Goal: Contribute content

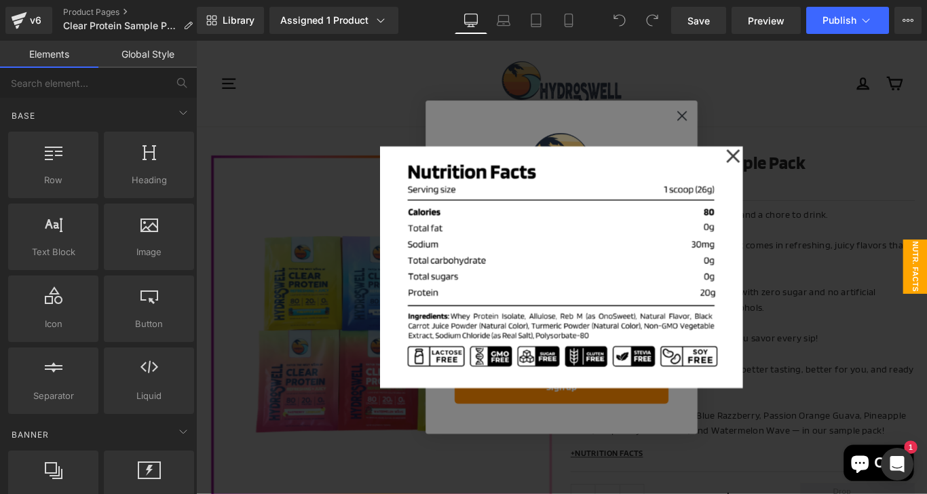
click at [918, 267] on div at bounding box center [606, 295] width 821 height 509
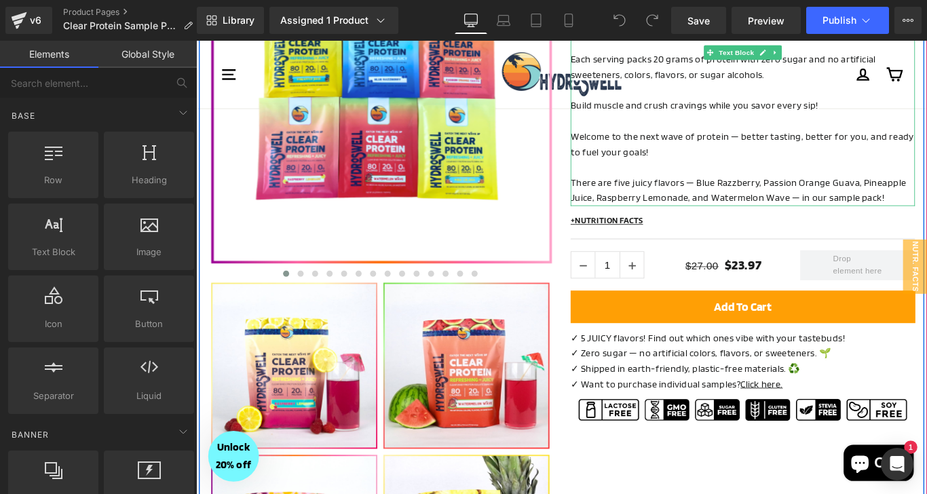
click at [788, 215] on p "There are five juicy flavors — Blue Razzberry, Passion Orange Guava, Pineapple …" at bounding box center [810, 209] width 387 height 35
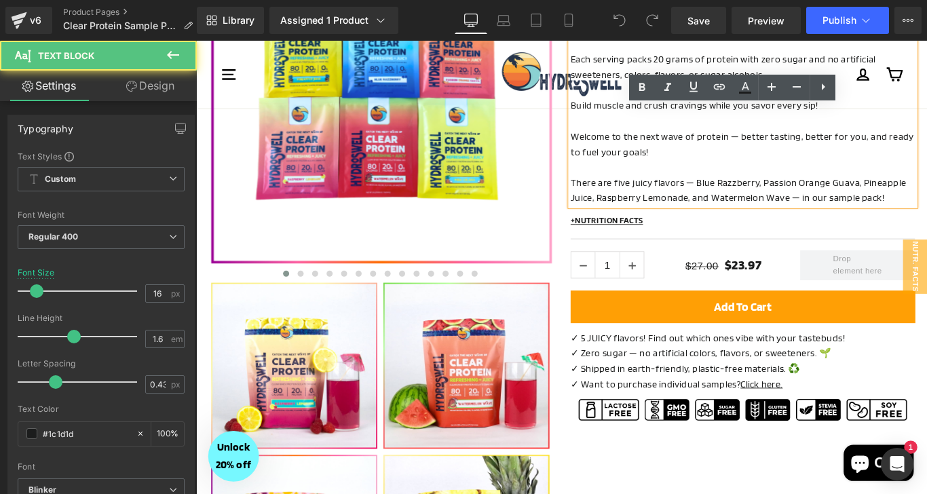
click at [788, 215] on p "There are five juicy flavors — Blue Razzberry, Passion Orange Guava, Pineapple …" at bounding box center [810, 209] width 387 height 35
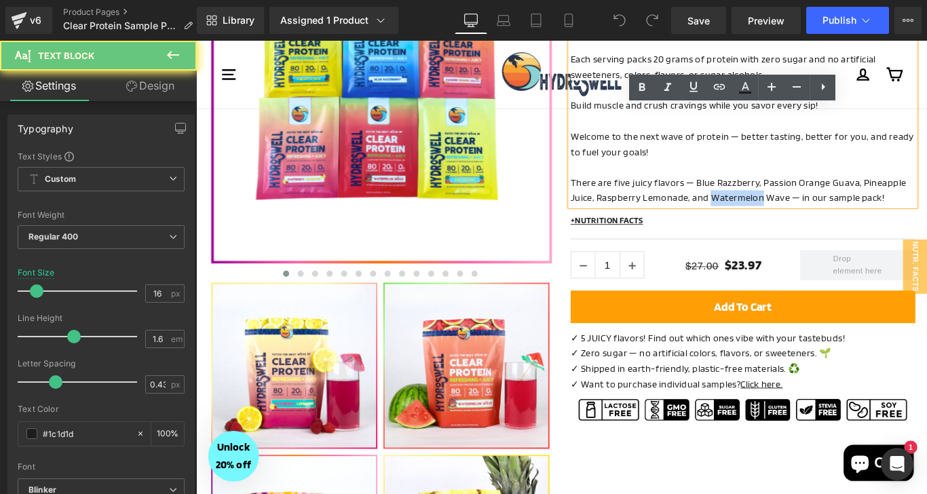
click at [682, 201] on p "There are five juicy flavors — Blue Razzberry, Passion Orange Guava, Pineapple …" at bounding box center [810, 209] width 387 height 35
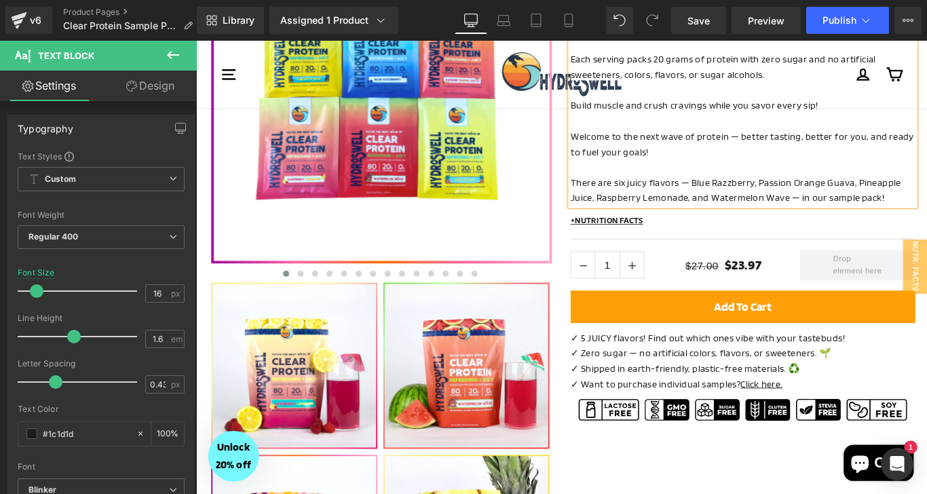
click at [926, 198] on p "There are six juicy flavors — Blue Razzberry, Passion Orange Guava, Pineapple J…" at bounding box center [810, 209] width 387 height 35
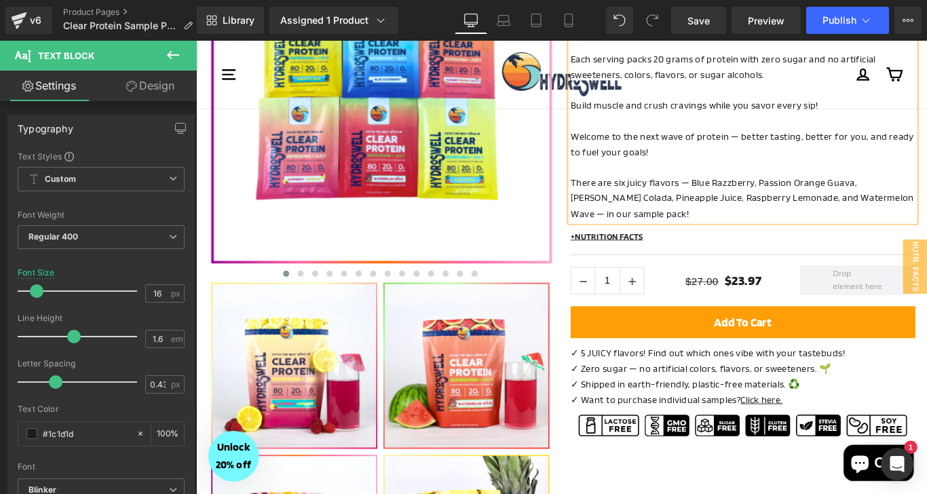
click at [926, 203] on p "There are six juicy flavors — Blue Razzberry, Passion Orange Guava, [PERSON_NAM…" at bounding box center [810, 218] width 387 height 52
click at [926, 240] on p "There are six juicy flavors — Blue Razzberry, Passion Orange Guava, [PERSON_NAM…" at bounding box center [810, 218] width 387 height 52
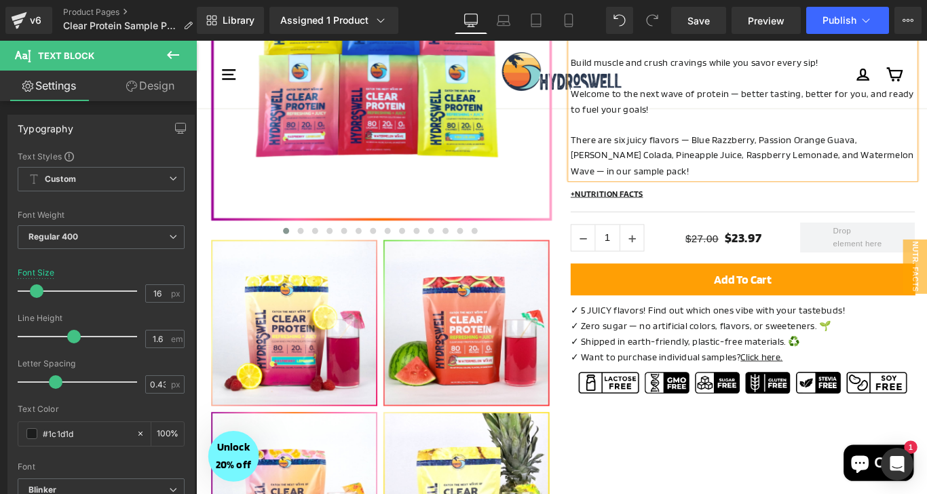
scroll to position [312, 0]
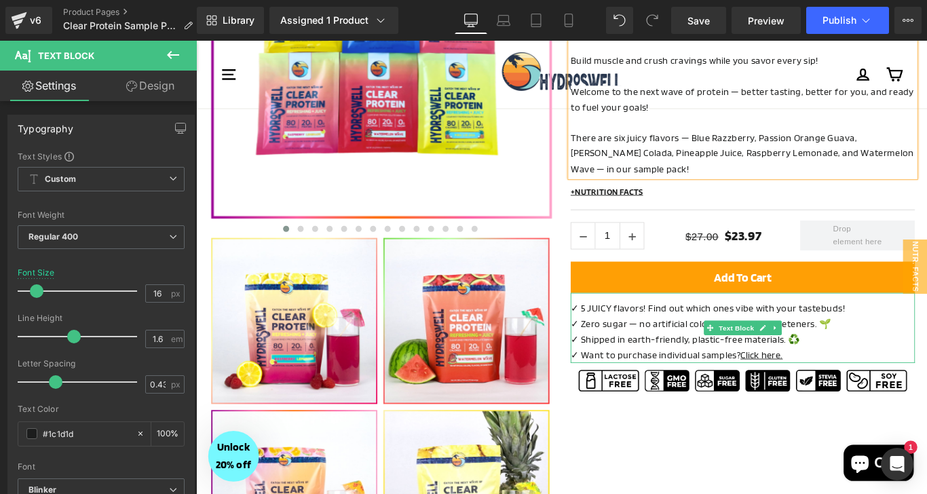
click at [631, 343] on p "✓ 5 JUICY flavors! Find out which ones vibe with your tastebuds!" at bounding box center [810, 341] width 387 height 18
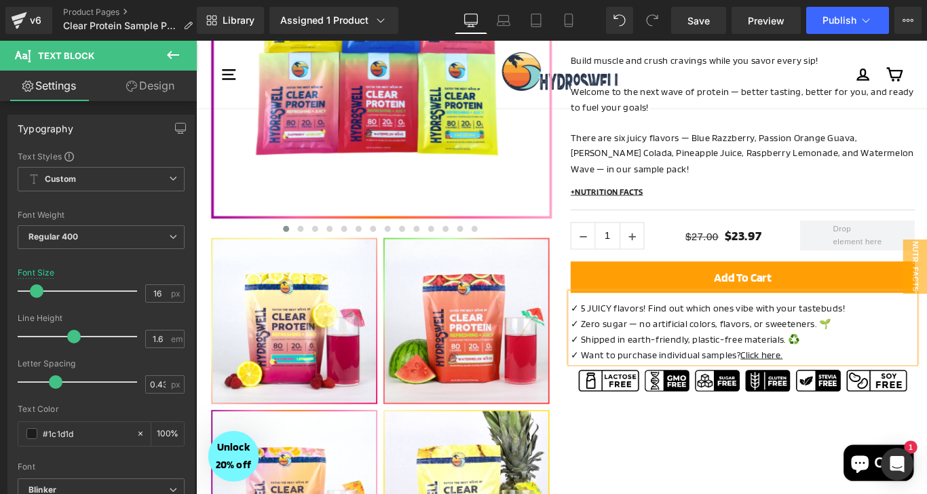
click at [631, 343] on p "✓ 5 JUICY flavors! Find out which ones vibe with your tastebuds!" at bounding box center [810, 341] width 387 height 18
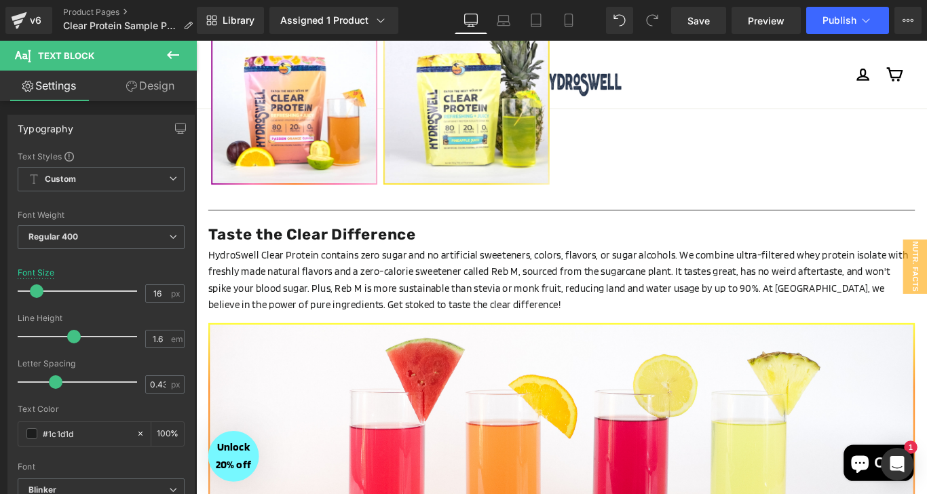
scroll to position [0, 0]
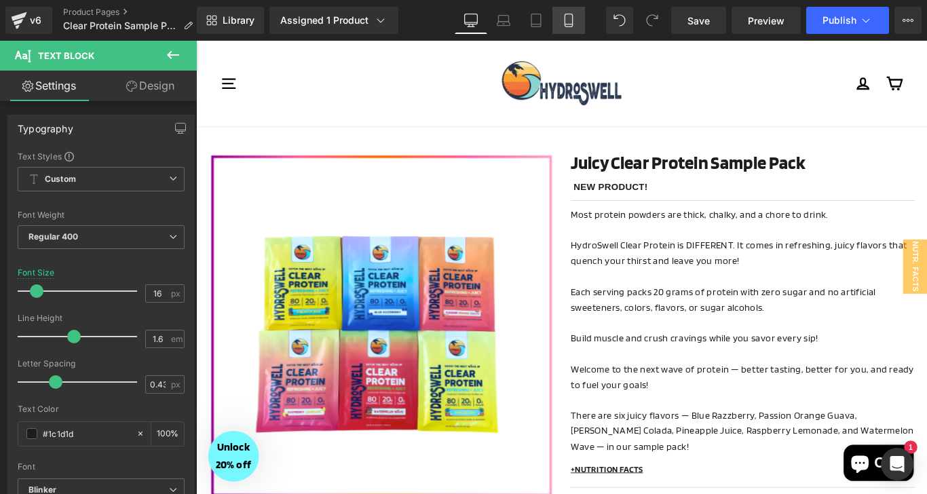
click at [569, 14] on icon at bounding box center [569, 21] width 14 height 14
type input "12"
type input "100"
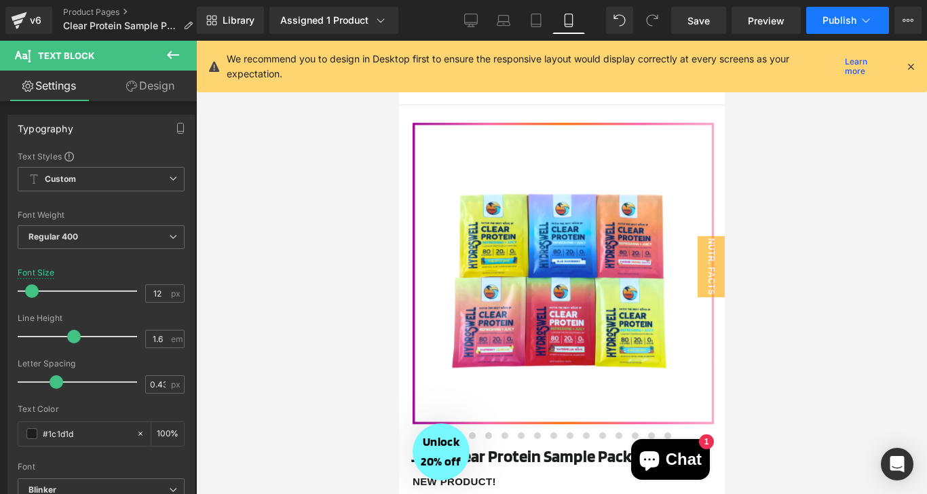
click at [848, 18] on span "Publish" at bounding box center [839, 20] width 34 height 11
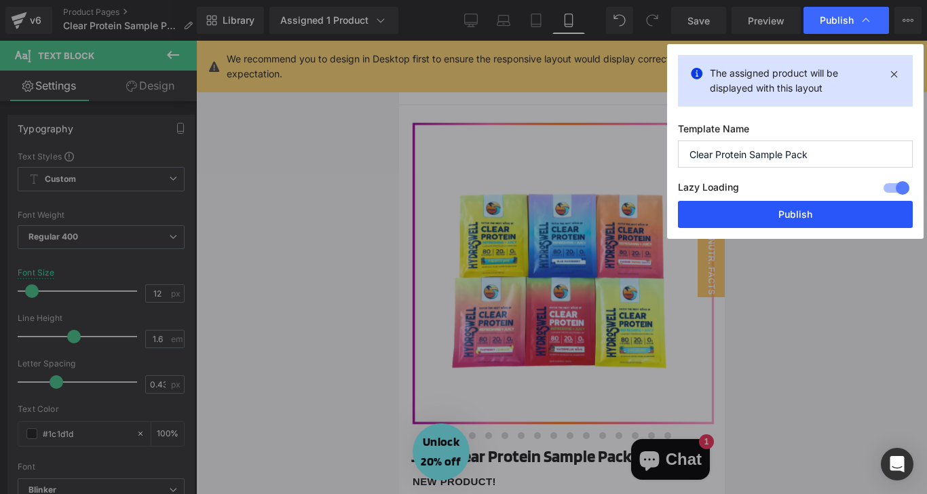
click at [784, 217] on button "Publish" at bounding box center [795, 214] width 235 height 27
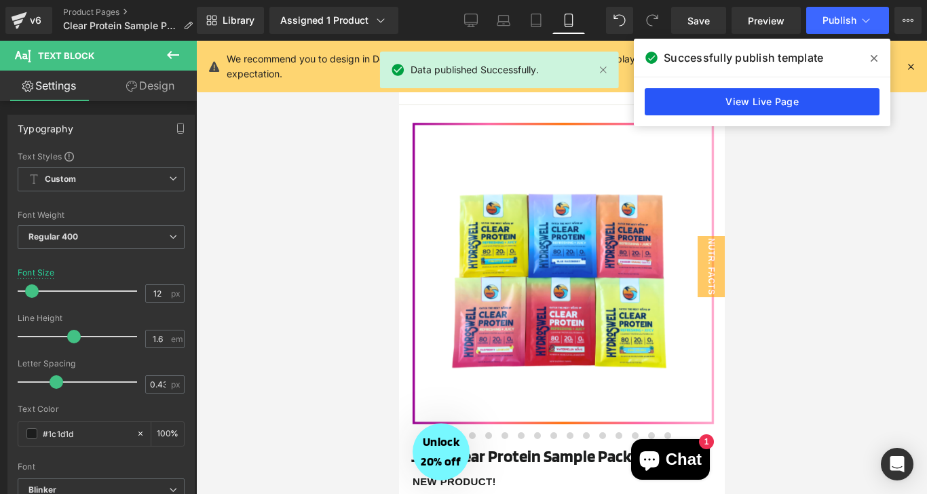
click at [752, 94] on link "View Live Page" at bounding box center [761, 101] width 235 height 27
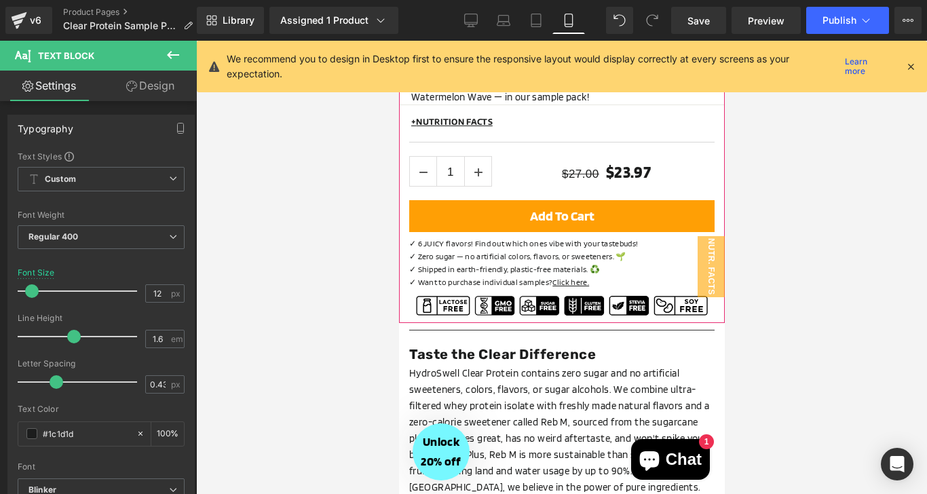
scroll to position [728, 0]
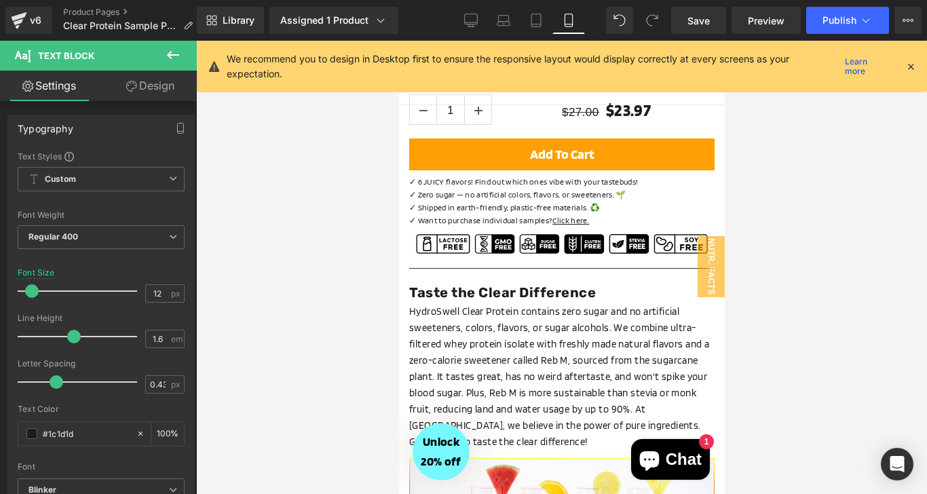
click at [624, 200] on p "✓ Zero sugar — no artificial colors, flavors, or sweeteners. 🌱" at bounding box center [560, 194] width 305 height 13
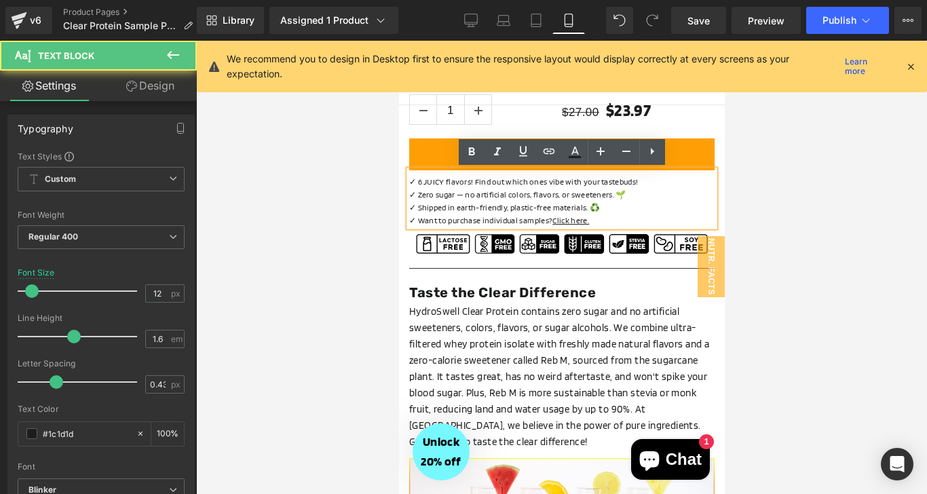
click at [640, 178] on p "✓ 6 JUICY flavors! Find out which ones vibe with your tastebuds!" at bounding box center [560, 181] width 305 height 13
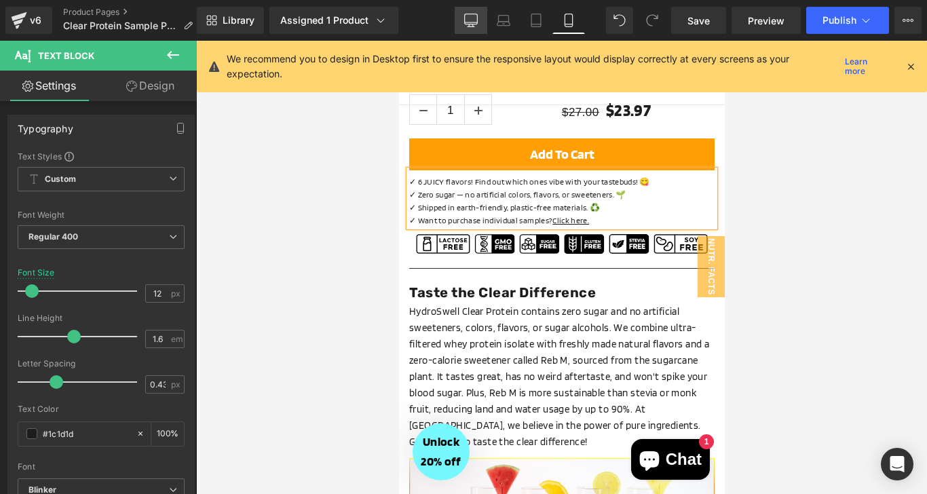
click at [472, 22] on icon at bounding box center [471, 22] width 13 height 0
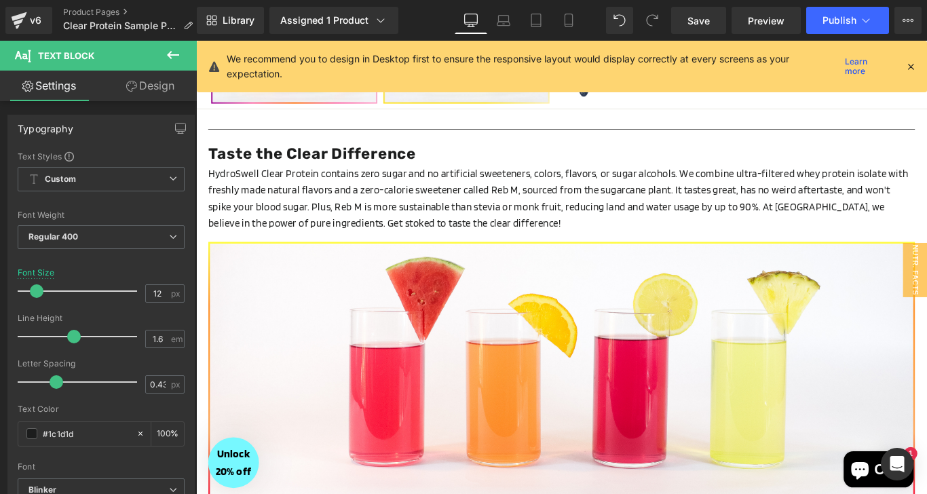
type input "16"
type input "100"
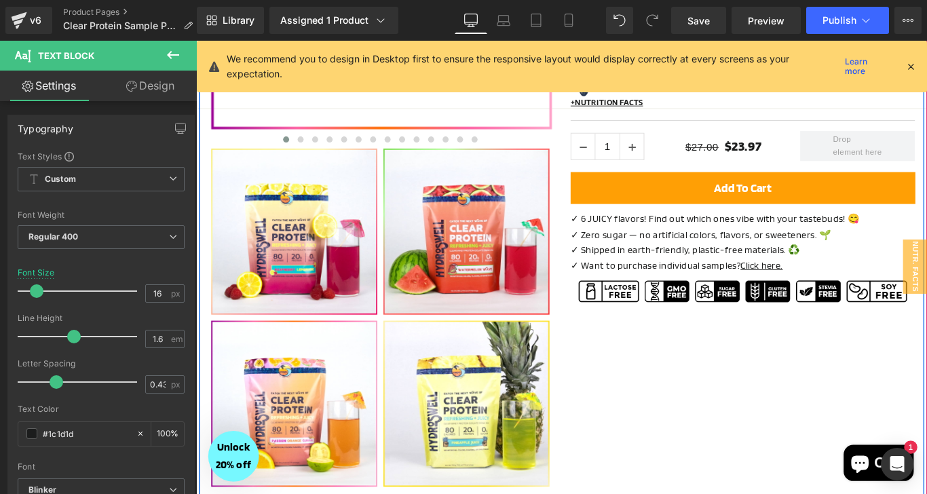
scroll to position [387, 0]
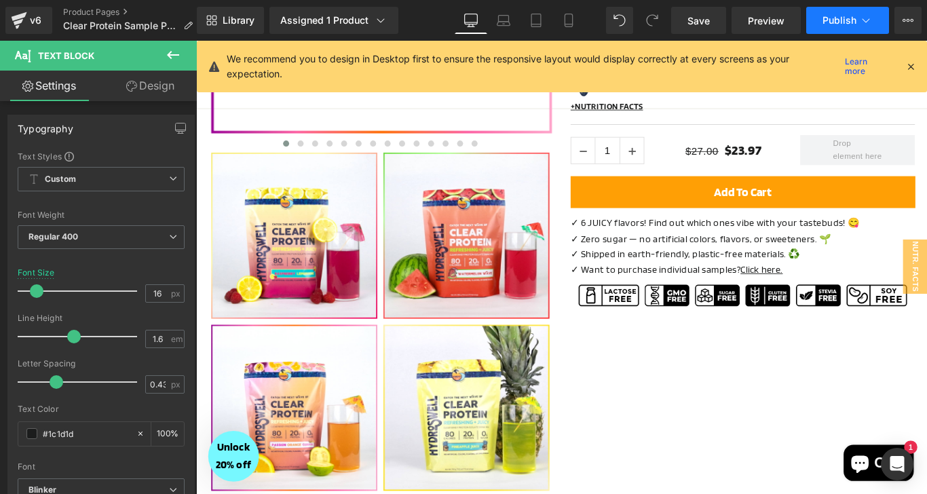
click at [838, 23] on span "Publish" at bounding box center [839, 20] width 34 height 11
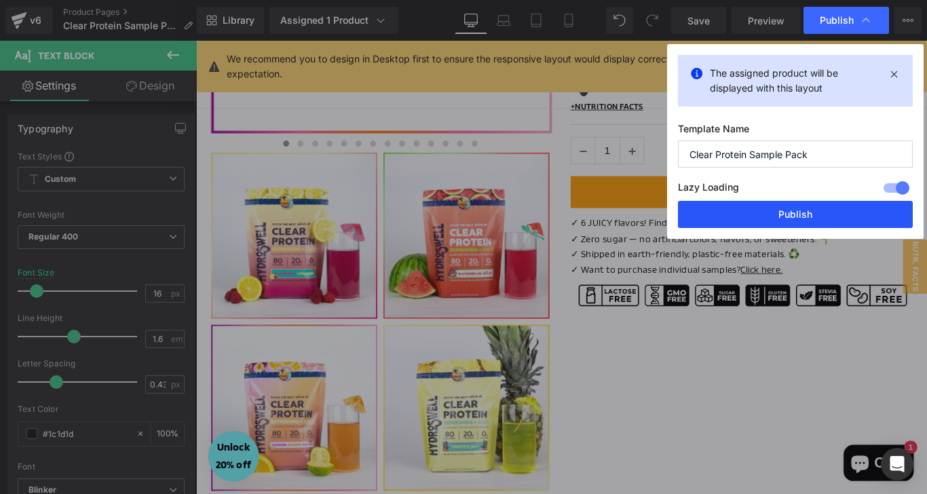
click at [769, 212] on button "Publish" at bounding box center [795, 214] width 235 height 27
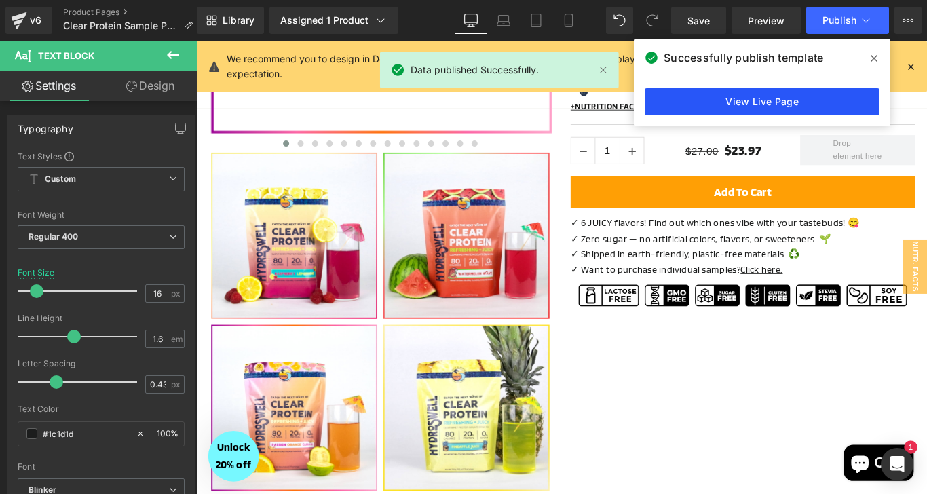
click at [817, 100] on link "View Live Page" at bounding box center [761, 101] width 235 height 27
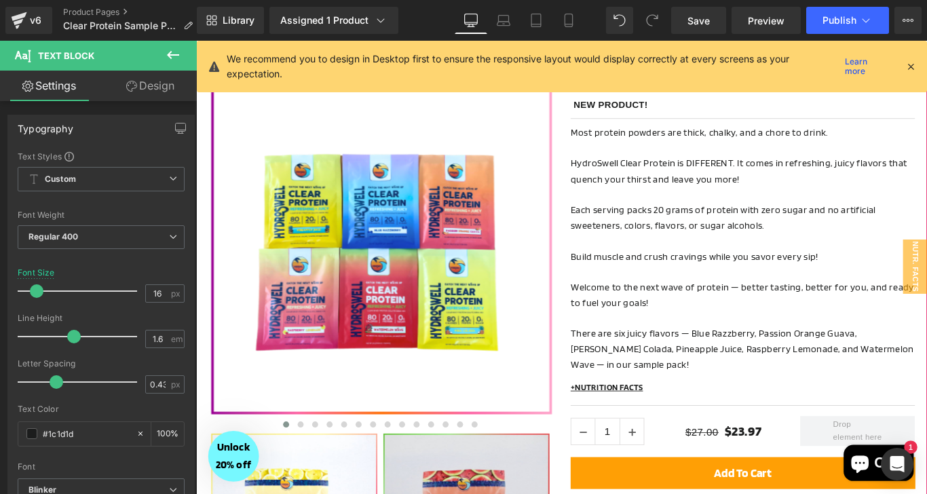
scroll to position [0, 0]
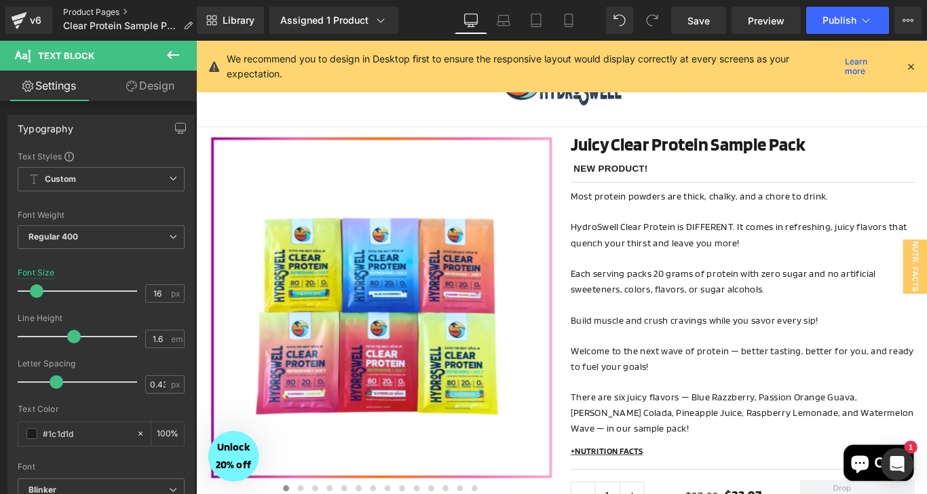
click at [93, 12] on link "Product Pages" at bounding box center [133, 12] width 140 height 11
